Goal: Obtain resource: Obtain resource

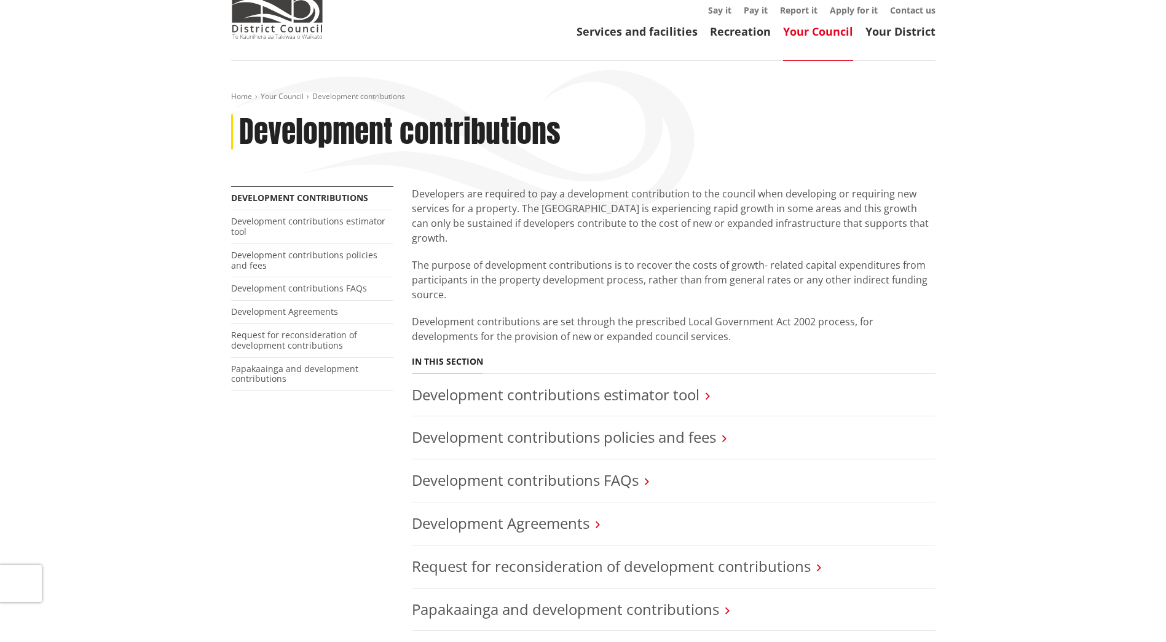
scroll to position [184, 0]
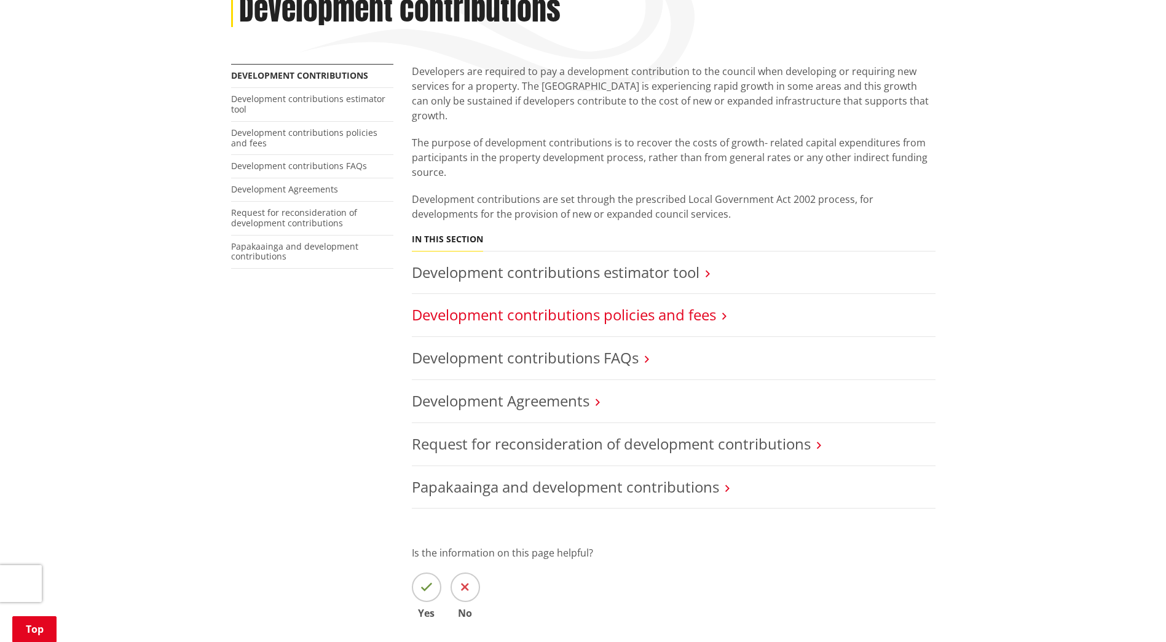
click at [580, 304] on link "Development contributions policies and fees" at bounding box center [564, 314] width 304 height 20
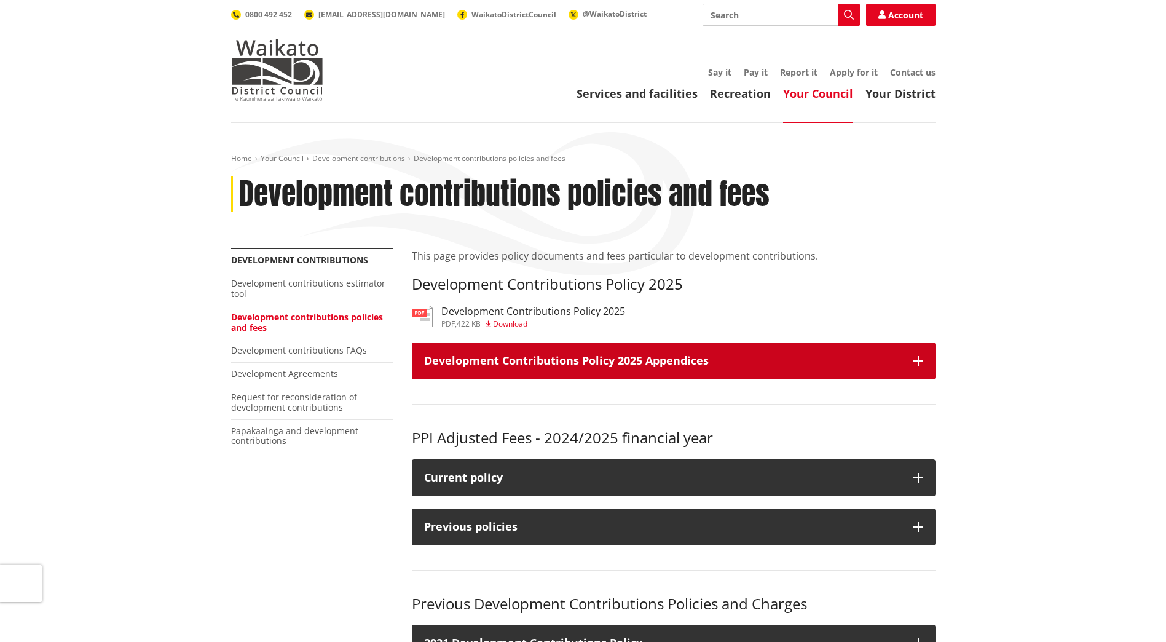
click at [918, 363] on icon "button" at bounding box center [918, 361] width 10 height 10
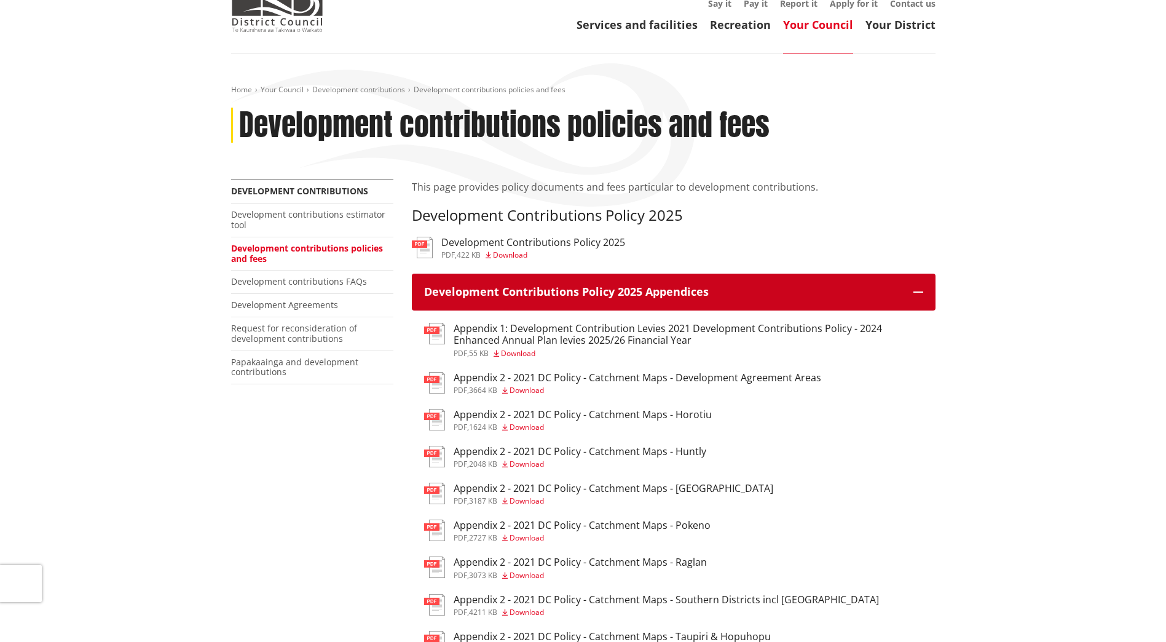
scroll to position [184, 0]
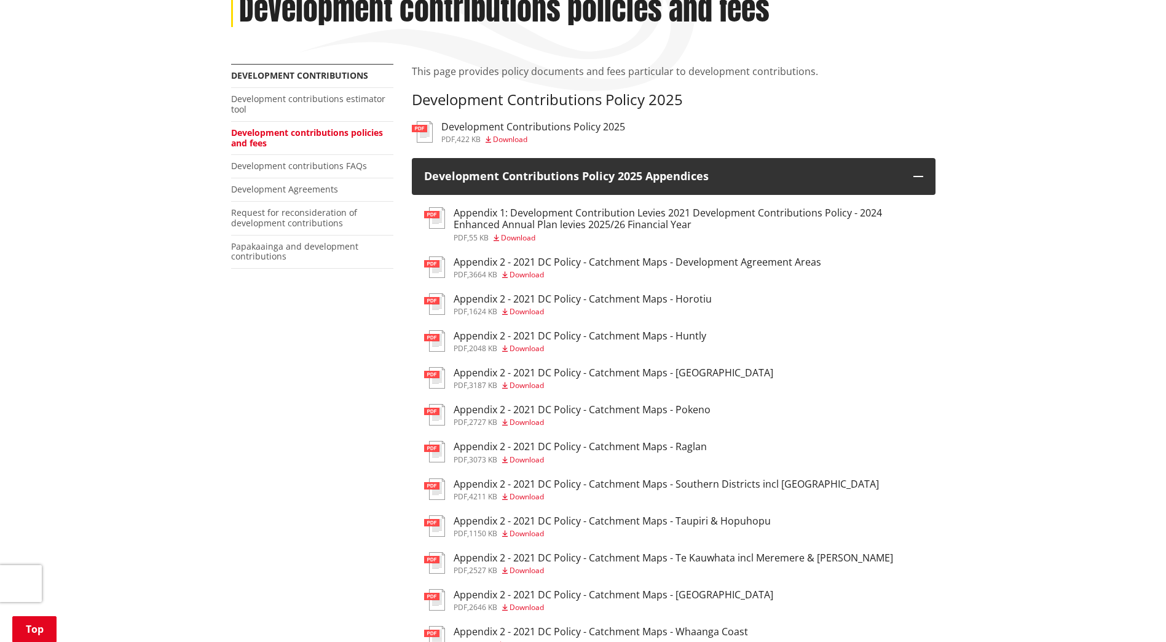
click at [713, 484] on h3 "Appendix 2 - 2021 DC Policy - Catchment Maps - Southern Districts incl Tamahere" at bounding box center [666, 484] width 425 height 12
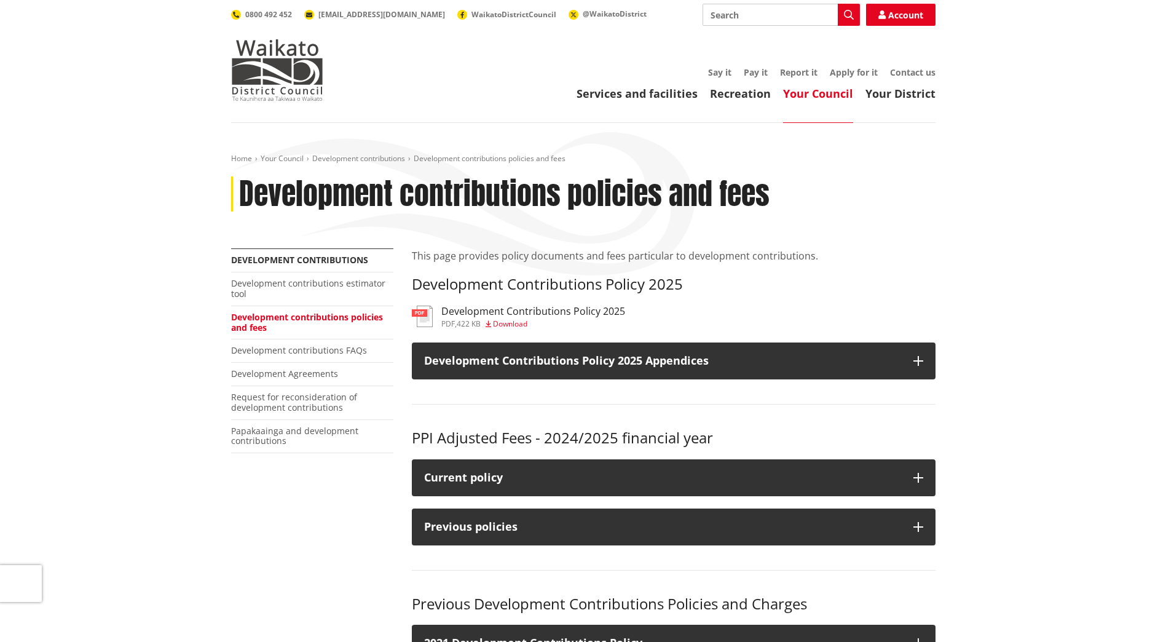
scroll to position [184, 0]
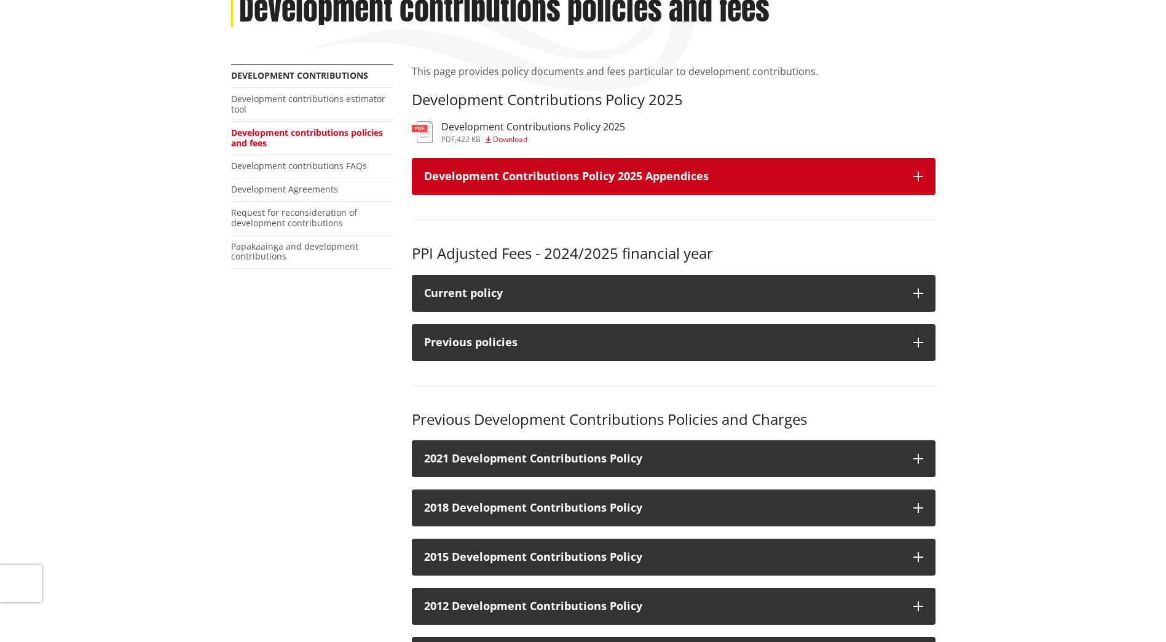
click at [916, 172] on icon "button" at bounding box center [918, 176] width 10 height 10
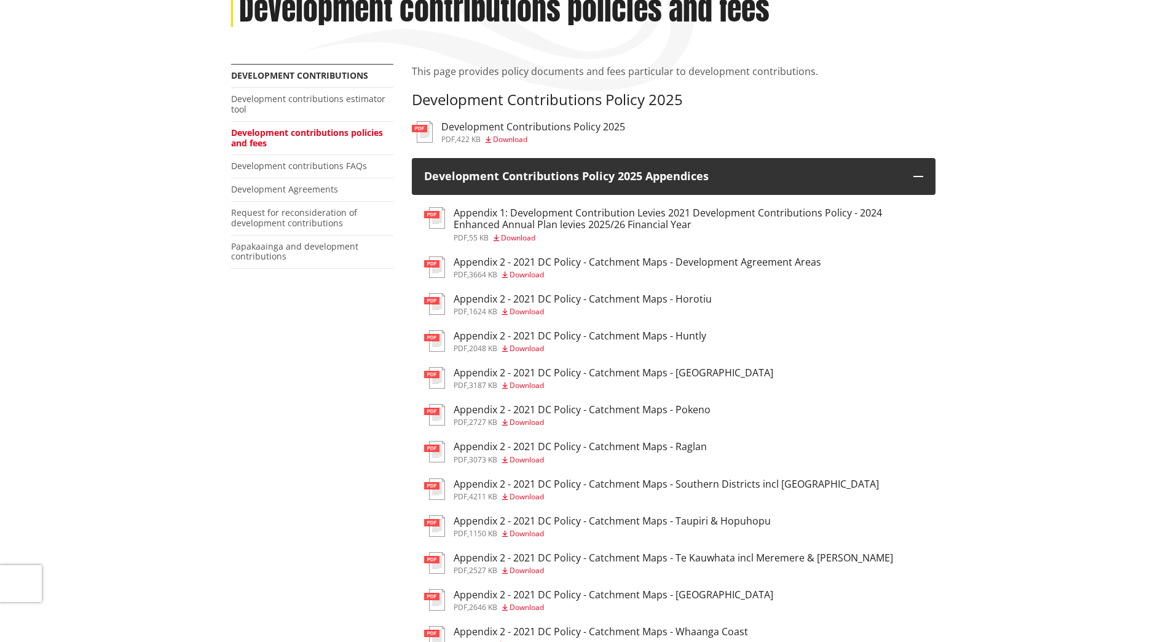
click at [636, 225] on h3 "Appendix 1: Development Contribution Levies 2021 Development Contributions Poli…" at bounding box center [689, 218] width 470 height 23
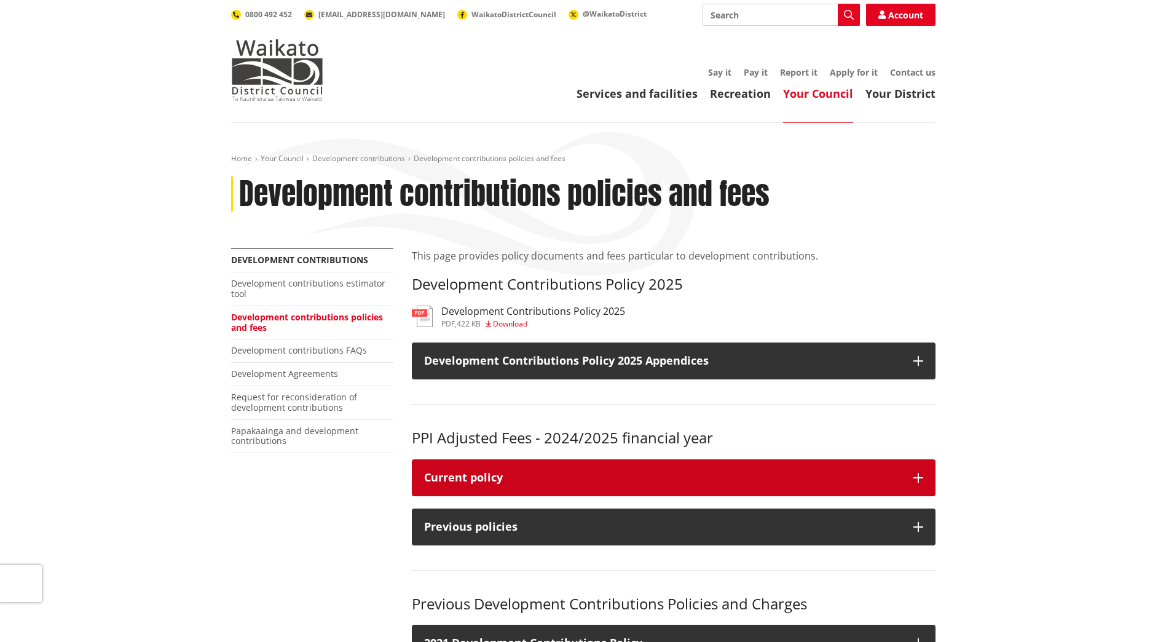
scroll to position [184, 0]
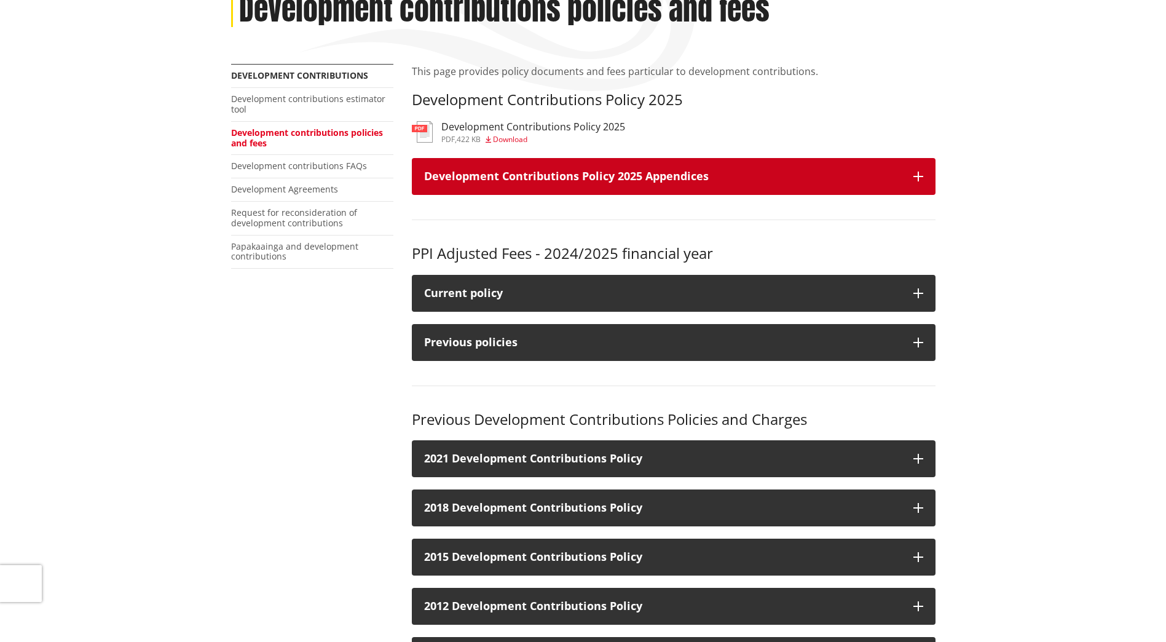
click at [921, 173] on icon "button" at bounding box center [918, 176] width 10 height 10
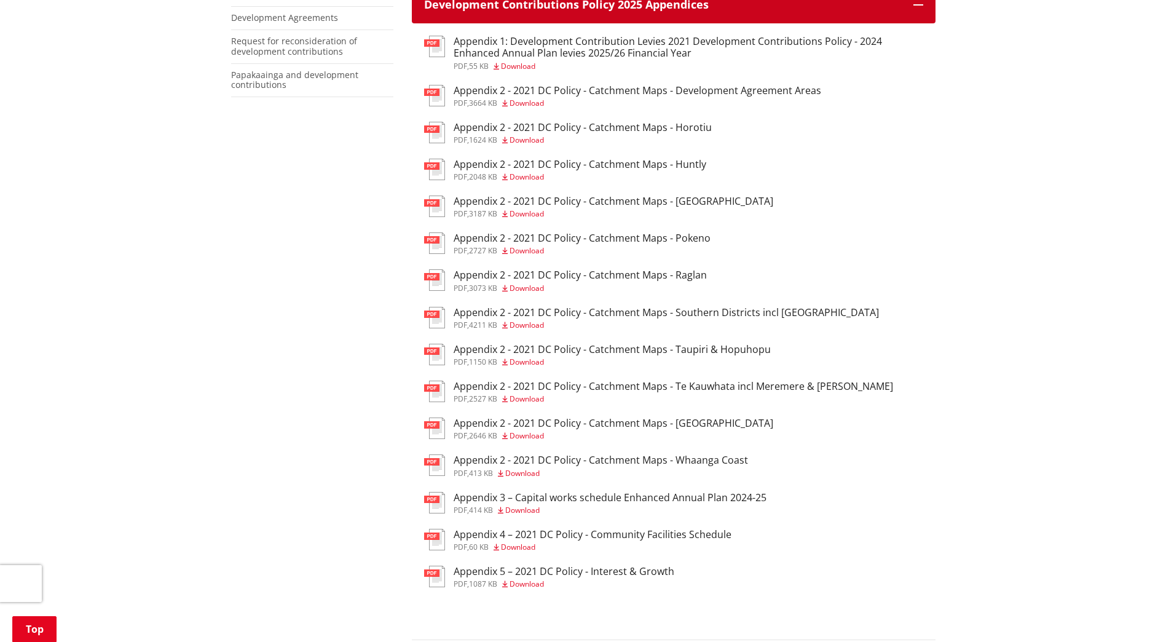
scroll to position [492, 0]
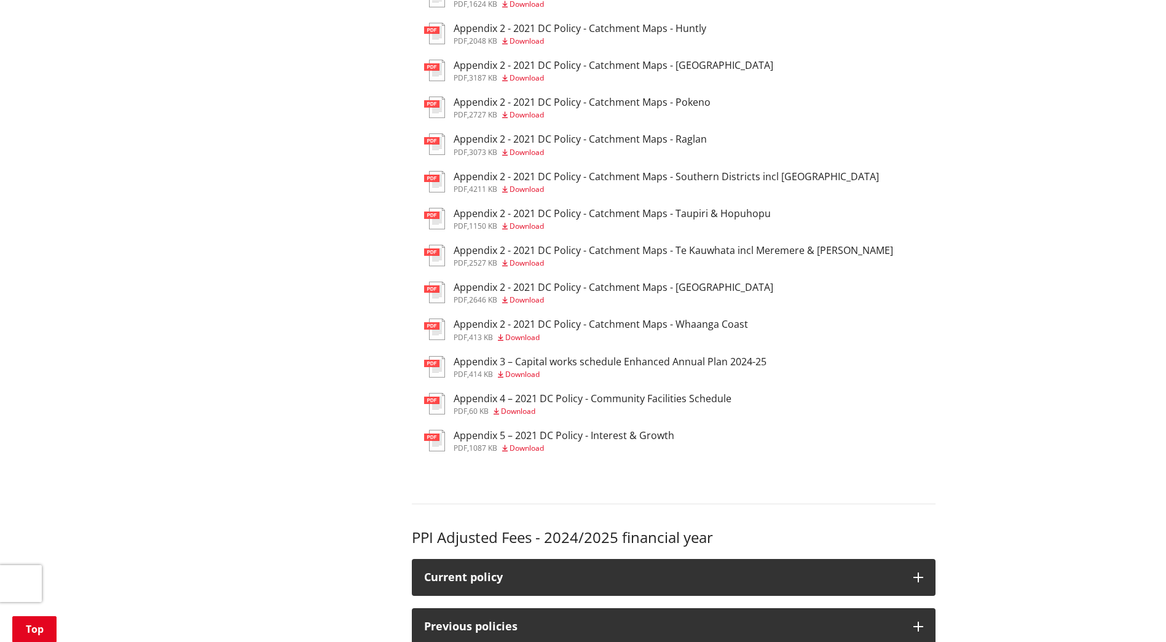
click at [634, 360] on h3 "Appendix 3 – Capital works schedule Enhanced Annual Plan 2024-25" at bounding box center [610, 362] width 313 height 12
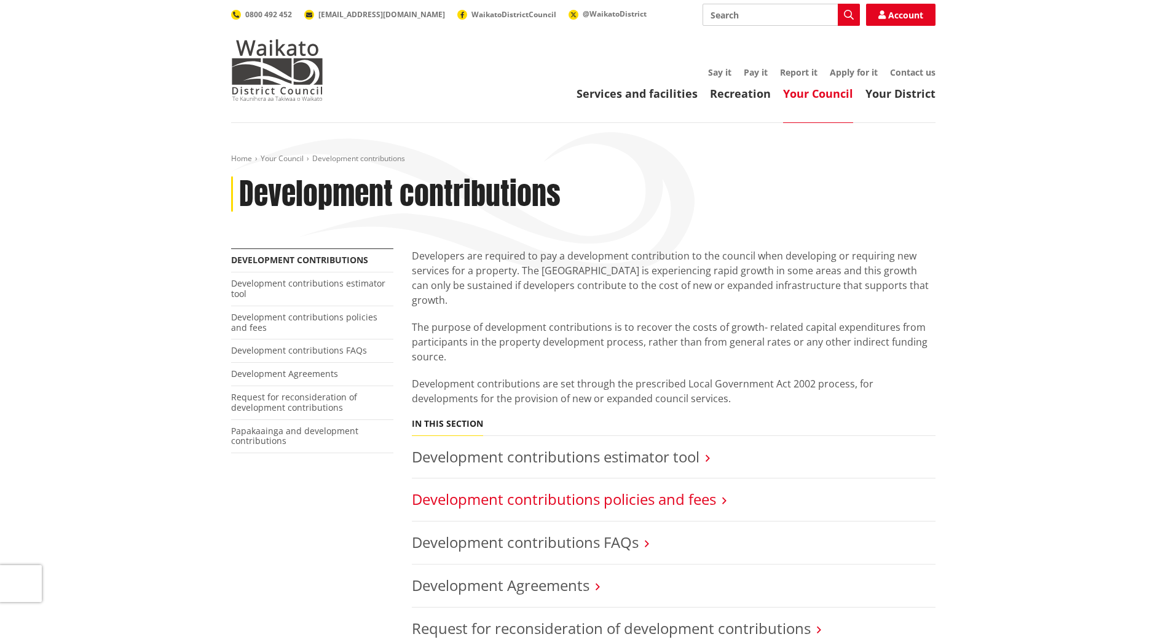
click at [684, 489] on link "Development contributions policies and fees" at bounding box center [564, 499] width 304 height 20
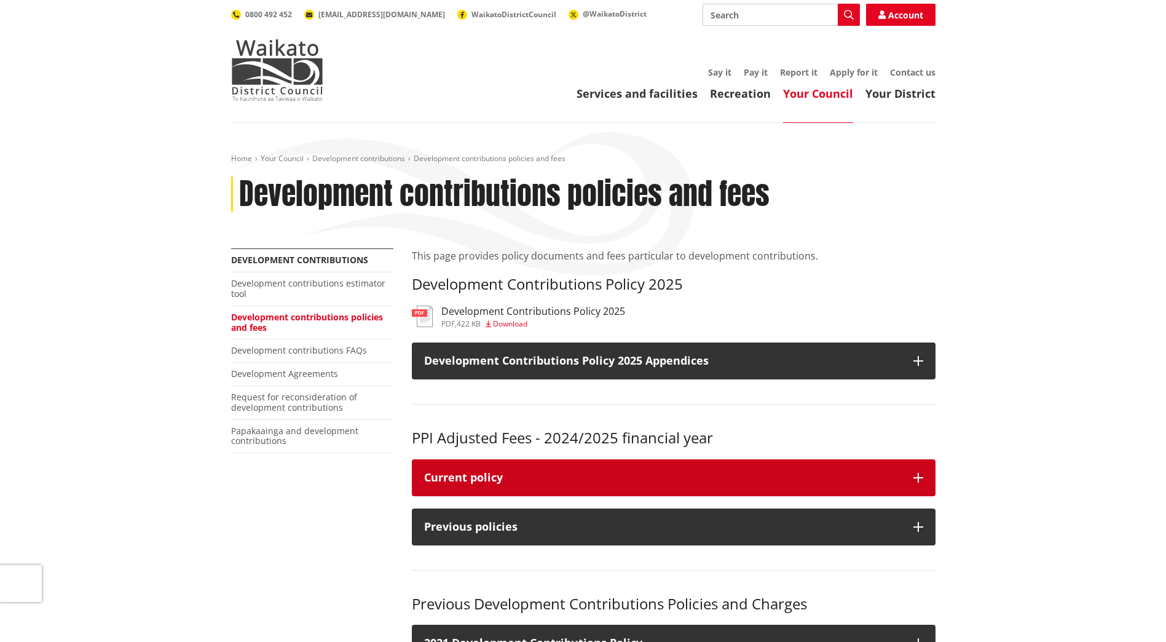
click at [918, 470] on button "Current policy" at bounding box center [674, 477] width 524 height 37
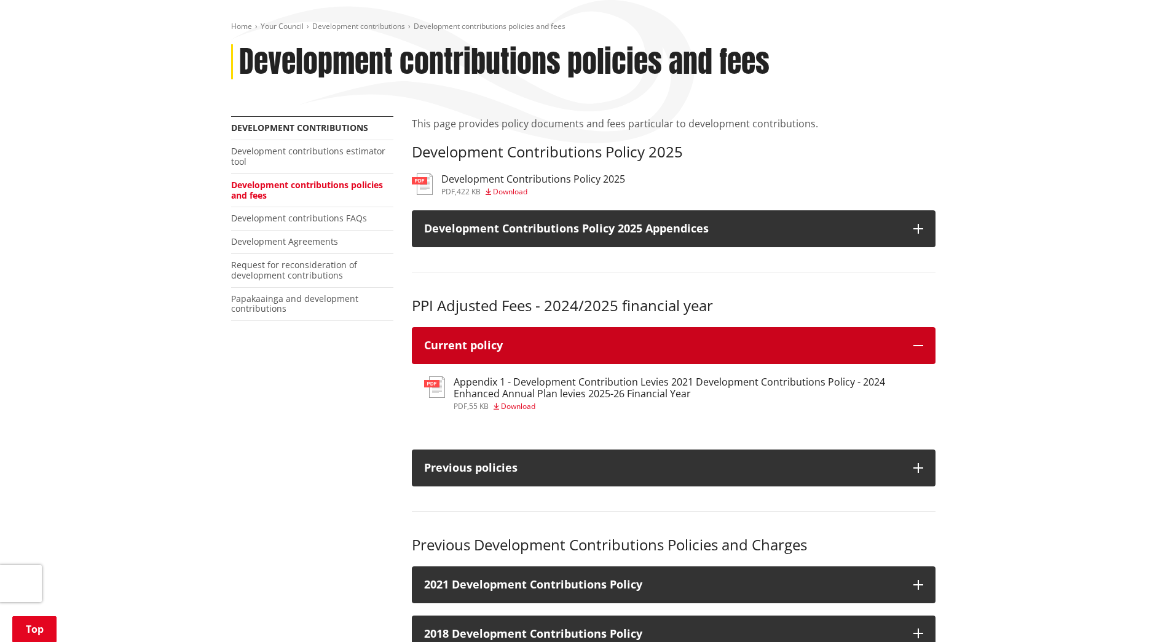
scroll to position [184, 0]
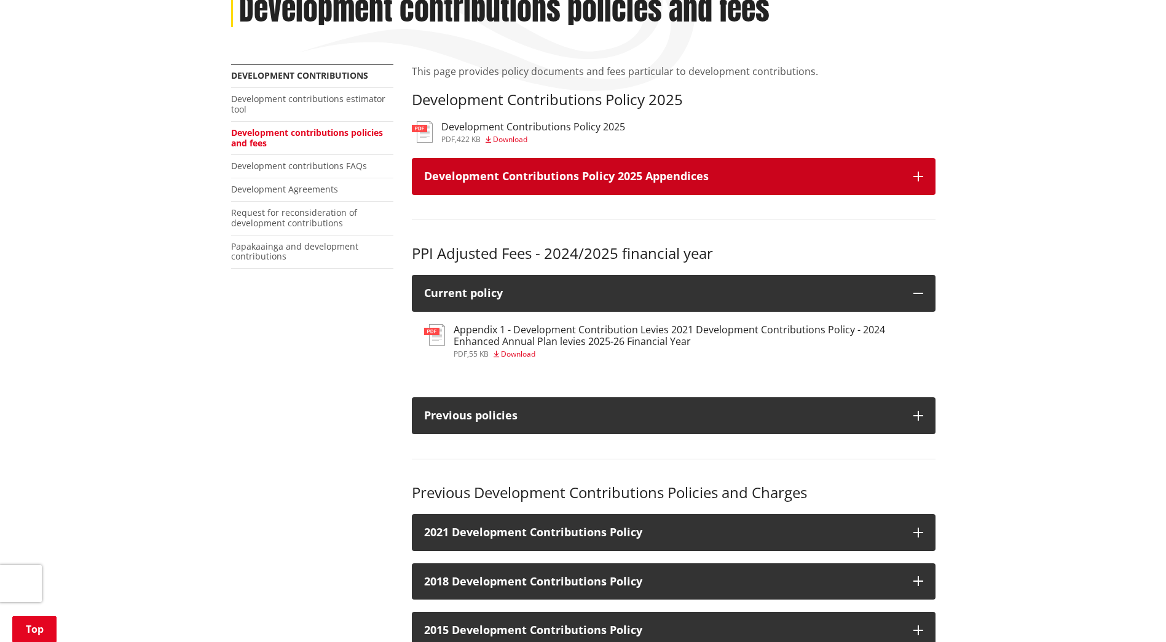
click at [921, 173] on icon "button" at bounding box center [918, 176] width 10 height 10
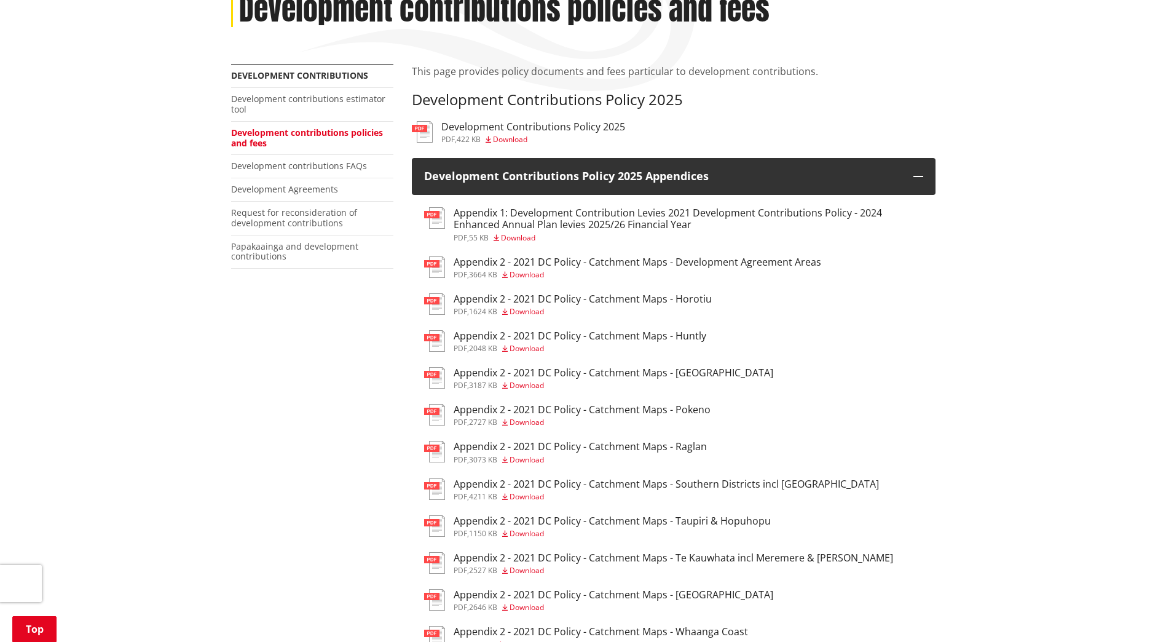
click at [645, 218] on h3 "Appendix 1: Development Contribution Levies 2021 Development Contributions Poli…" at bounding box center [689, 218] width 470 height 23
